Goal: Navigation & Orientation: Find specific page/section

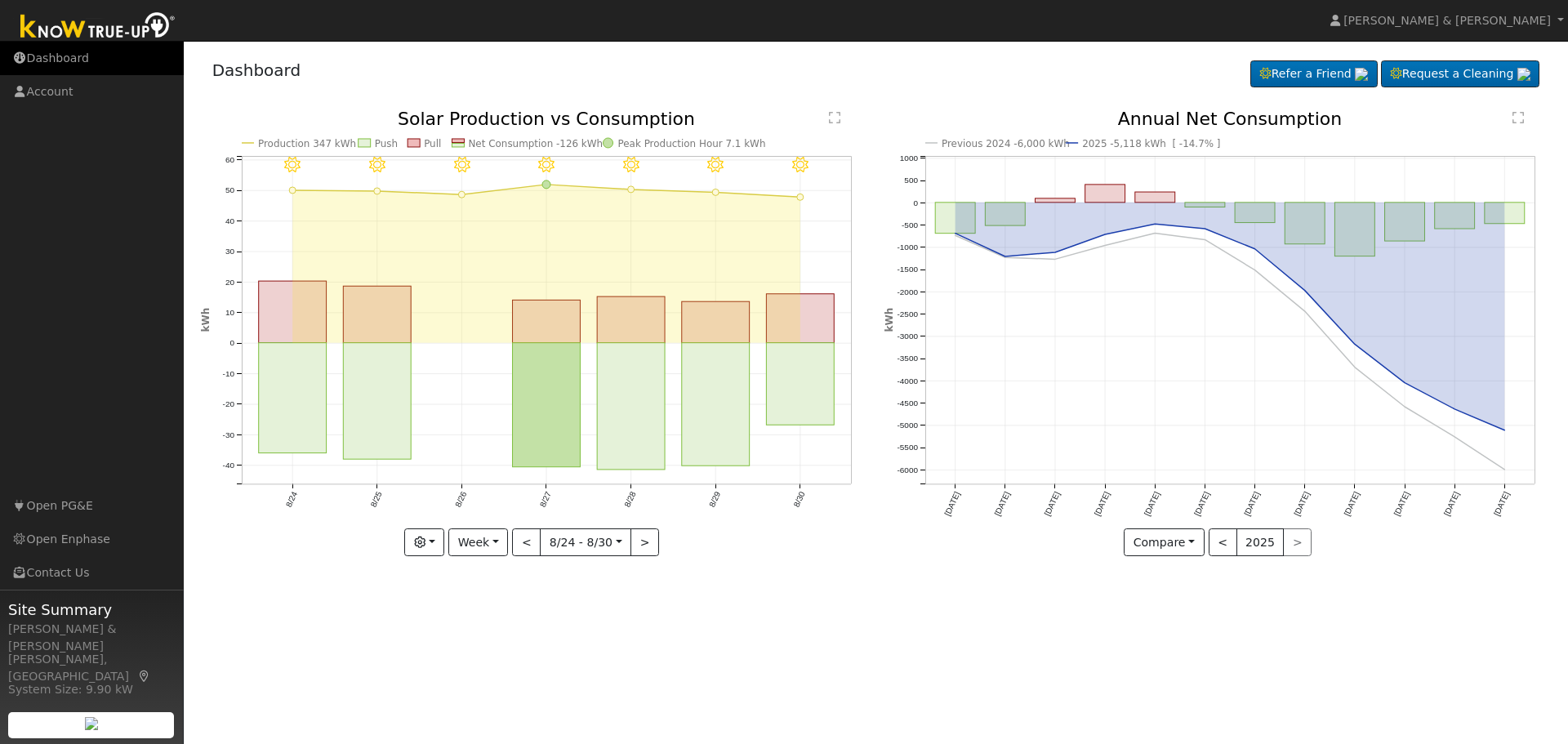
click at [78, 59] on link "Dashboard" at bounding box center [92, 59] width 184 height 34
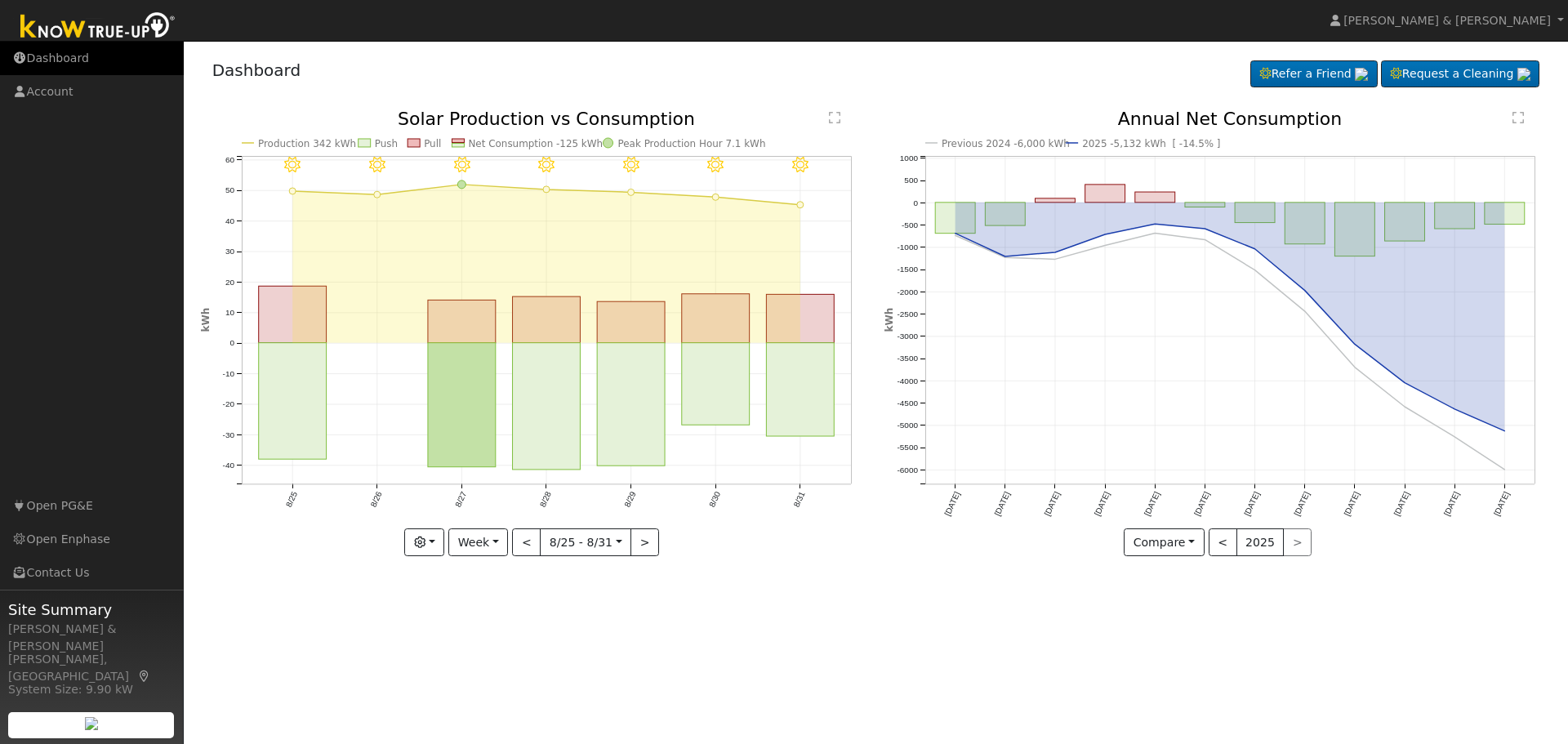
click at [67, 50] on link "Dashboard" at bounding box center [92, 59] width 184 height 34
click at [39, 59] on link "Dashboard" at bounding box center [92, 59] width 184 height 34
click at [60, 46] on link "Dashboard" at bounding box center [92, 59] width 184 height 34
